Goal: Navigation & Orientation: Find specific page/section

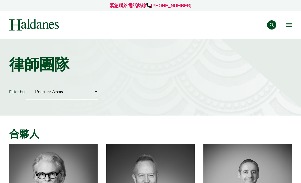
click at [0, 0] on span "EN" at bounding box center [0, 0] width 0 height 0
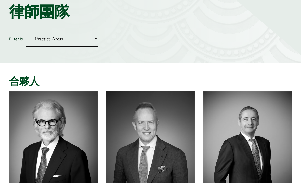
scroll to position [127, 0]
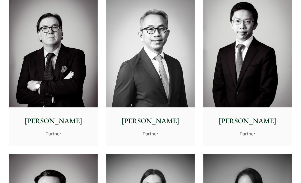
scroll to position [636, 0]
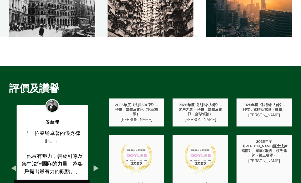
scroll to position [942, 0]
